Goal: Navigation & Orientation: Find specific page/section

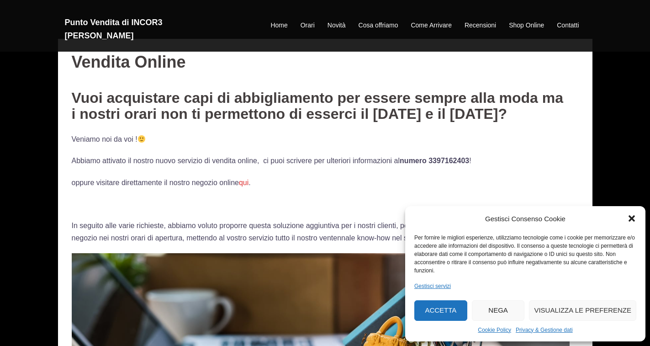
scroll to position [46, 0]
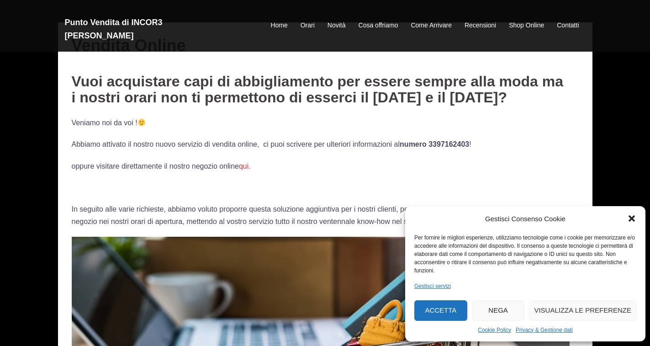
click at [496, 308] on button "Nega" at bounding box center [498, 310] width 53 height 21
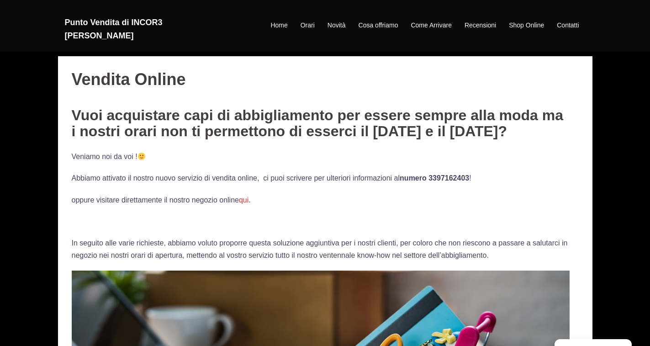
scroll to position [0, 0]
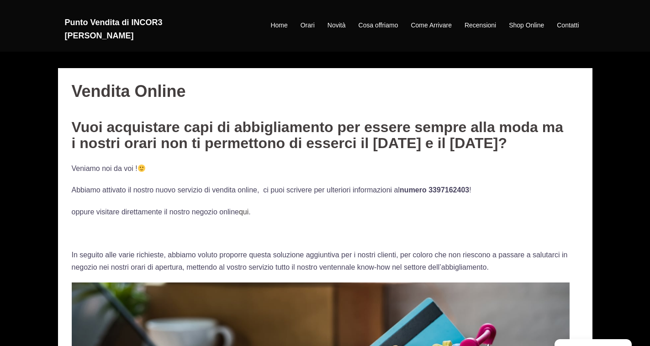
click at [245, 213] on link "qui" at bounding box center [244, 212] width 10 height 8
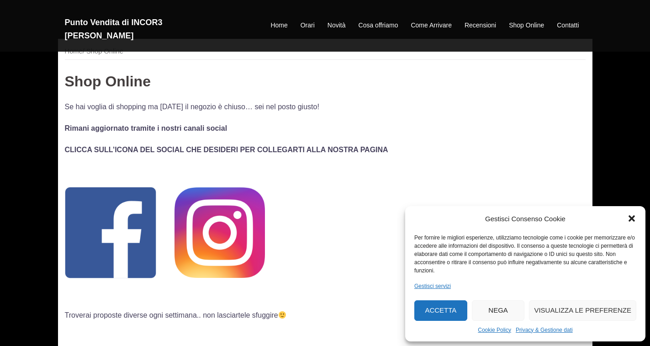
scroll to position [46, 0]
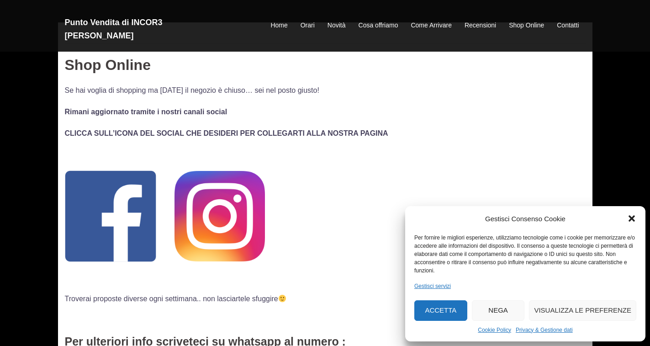
click at [500, 310] on button "Nega" at bounding box center [498, 310] width 53 height 21
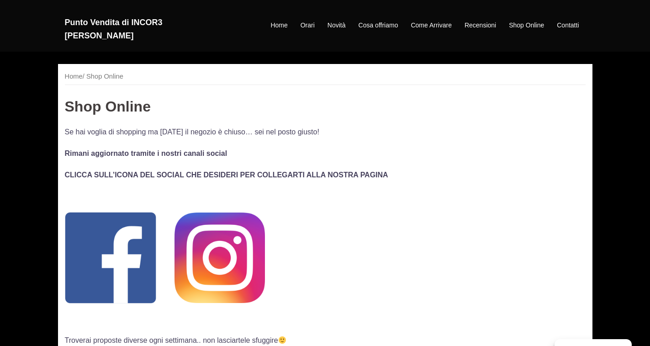
scroll to position [0, 0]
